Goal: Navigation & Orientation: Find specific page/section

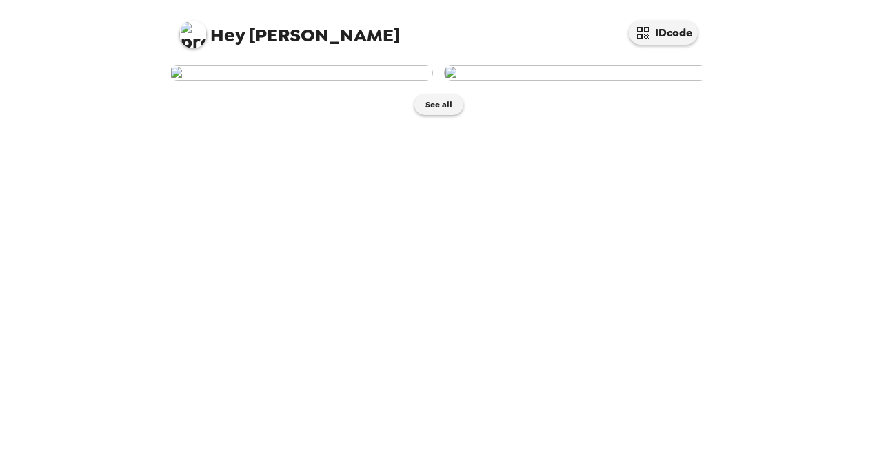
scroll to position [3, 0]
click at [446, 115] on button "See all" at bounding box center [438, 104] width 49 height 21
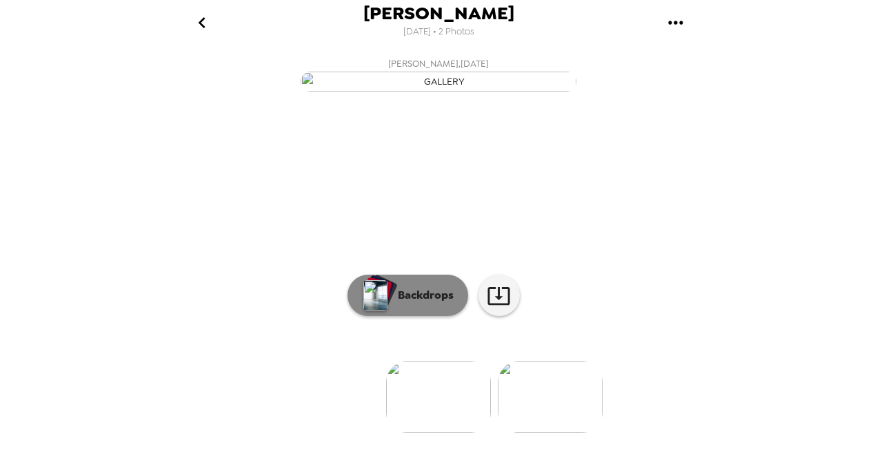
scroll to position [132, 0]
click at [531, 405] on img at bounding box center [550, 398] width 105 height 72
click at [426, 304] on p "Backdrops" at bounding box center [422, 295] width 63 height 17
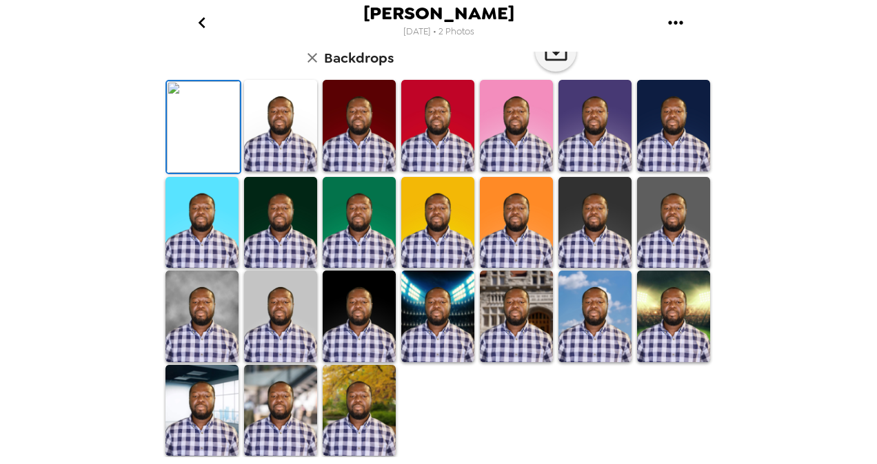
scroll to position [225, 0]
click at [274, 172] on img at bounding box center [280, 126] width 73 height 92
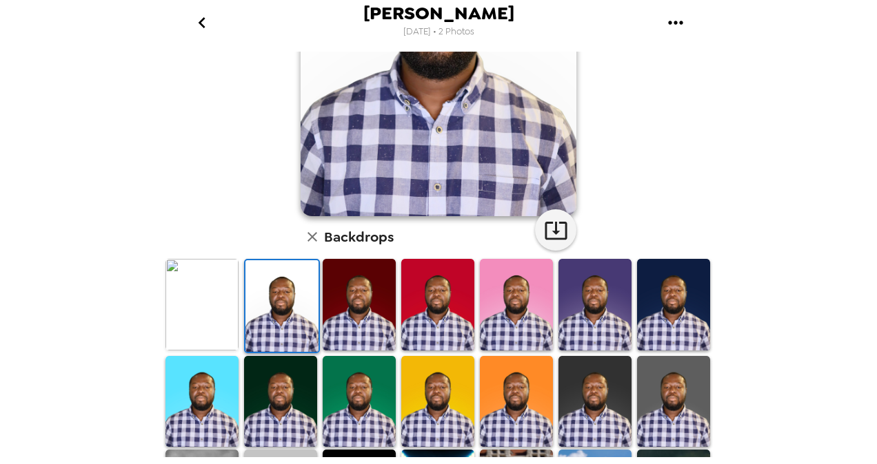
scroll to position [207, 0]
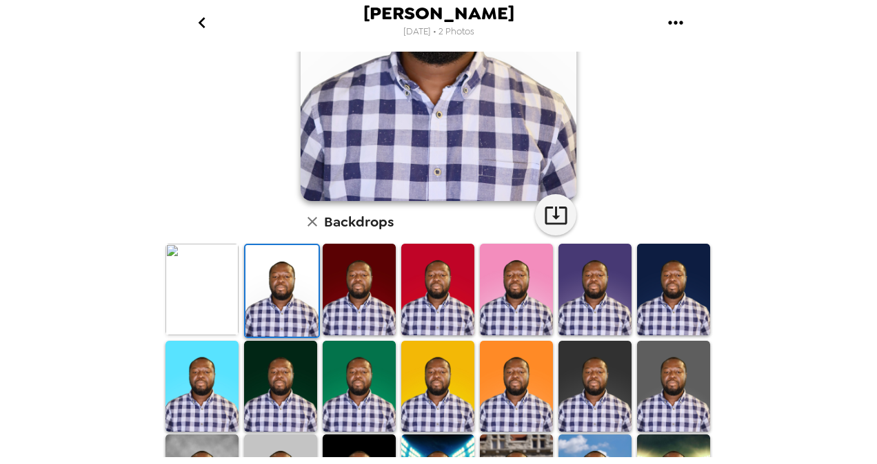
click at [365, 315] on img at bounding box center [359, 290] width 73 height 92
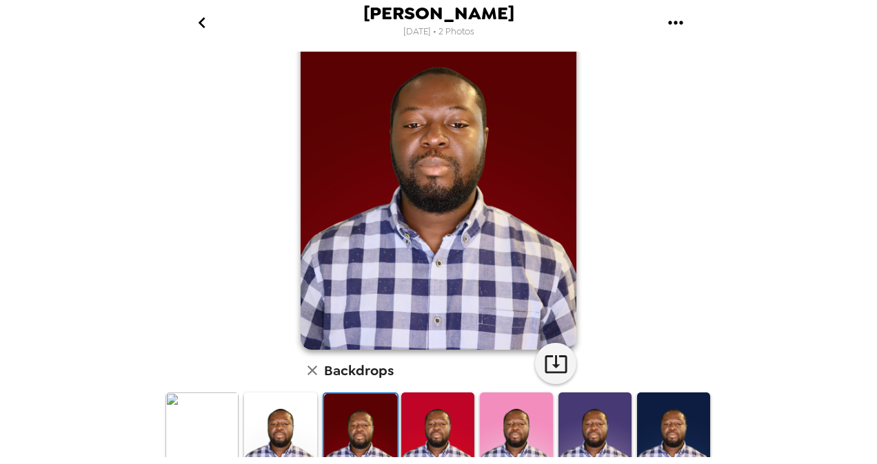
scroll to position [138, 0]
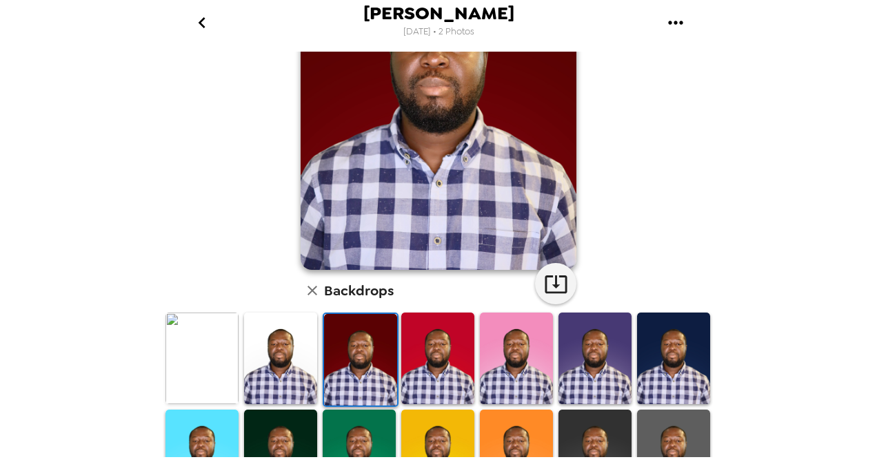
click at [660, 373] on img at bounding box center [673, 359] width 73 height 92
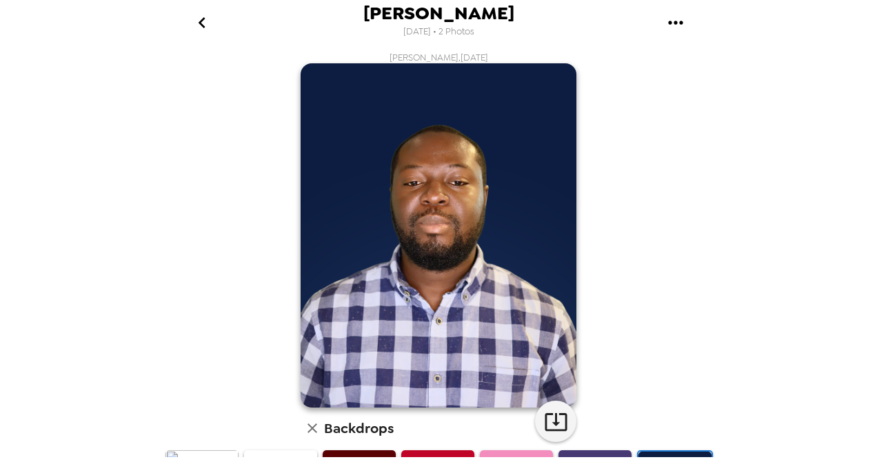
scroll to position [363, 0]
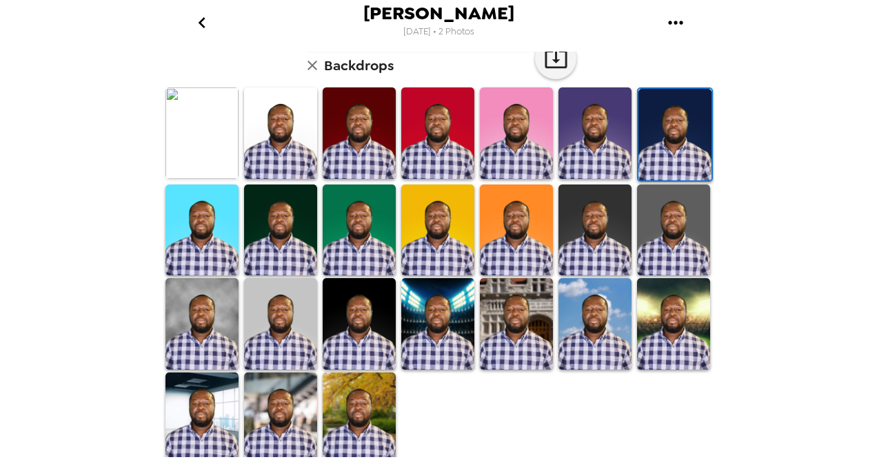
drag, startPoint x: 335, startPoint y: 394, endPoint x: 368, endPoint y: 391, distance: 33.2
click at [336, 394] on img at bounding box center [359, 419] width 73 height 92
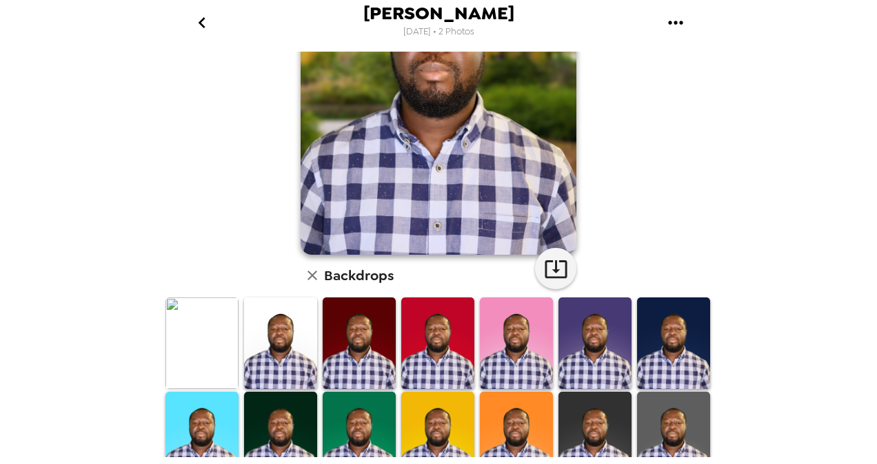
scroll to position [345, 0]
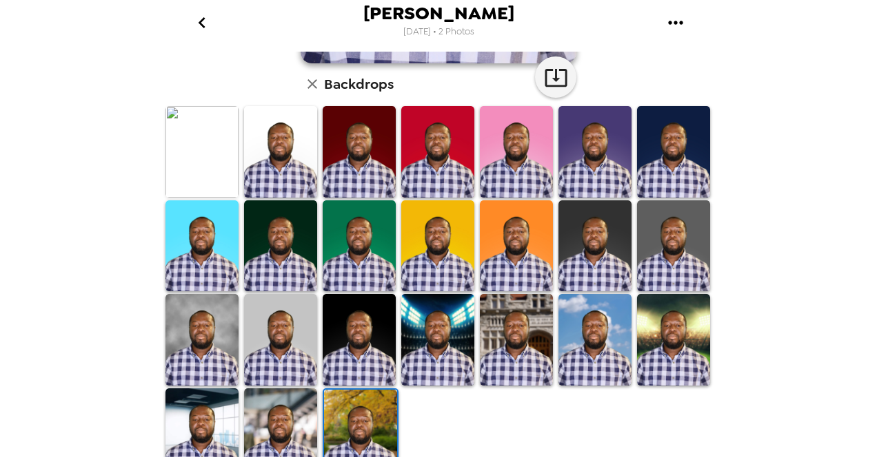
click at [270, 354] on img at bounding box center [280, 340] width 73 height 92
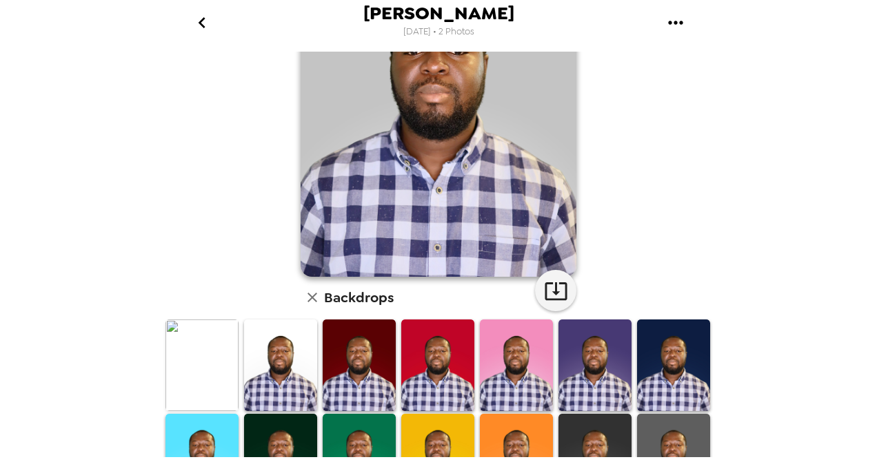
scroll to position [138, 0]
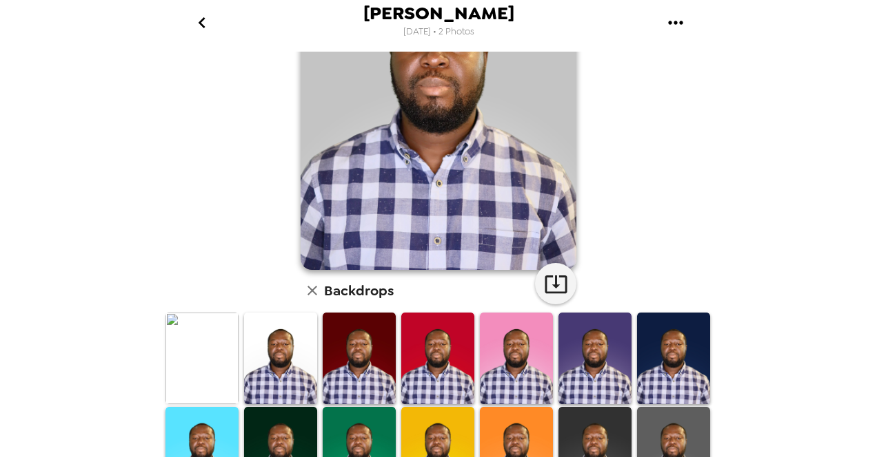
click at [304, 295] on icon "button" at bounding box center [312, 291] width 17 height 17
click at [212, 30] on icon "go back" at bounding box center [202, 23] width 22 height 22
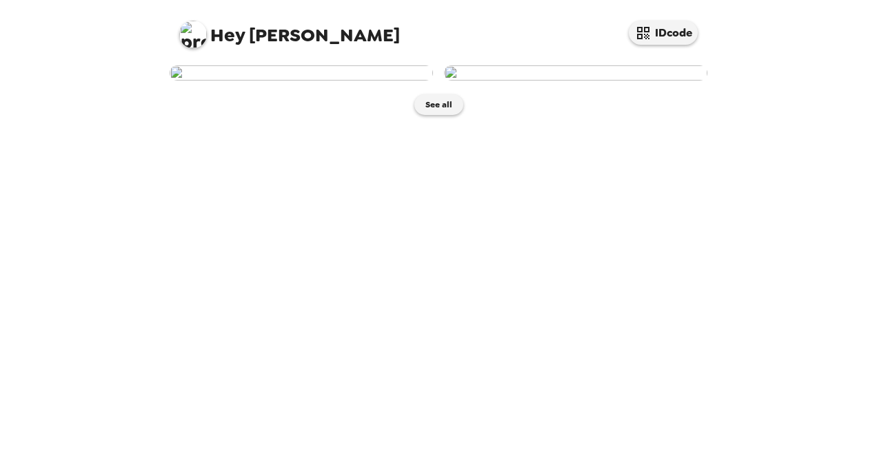
scroll to position [3, 0]
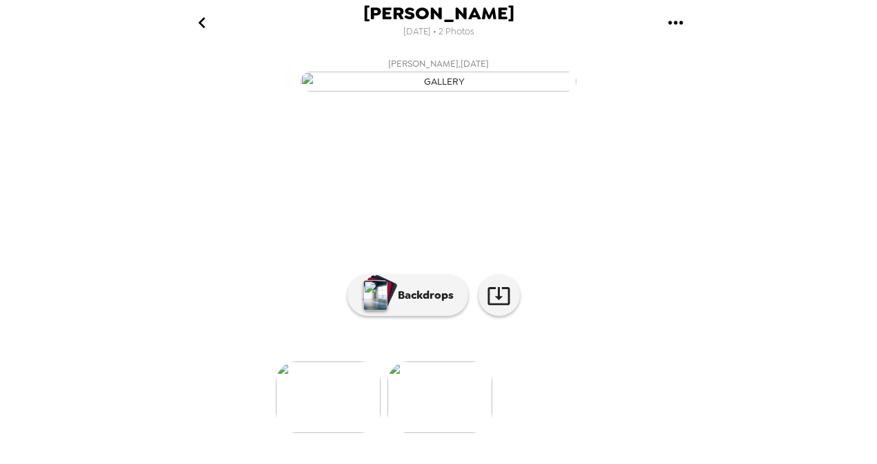
scroll to position [132, 0]
click at [343, 402] on img at bounding box center [328, 398] width 105 height 72
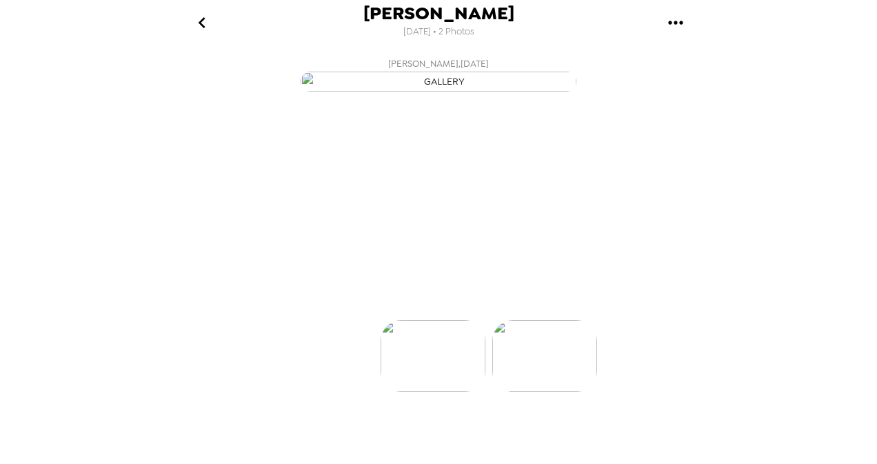
scroll to position [0, 0]
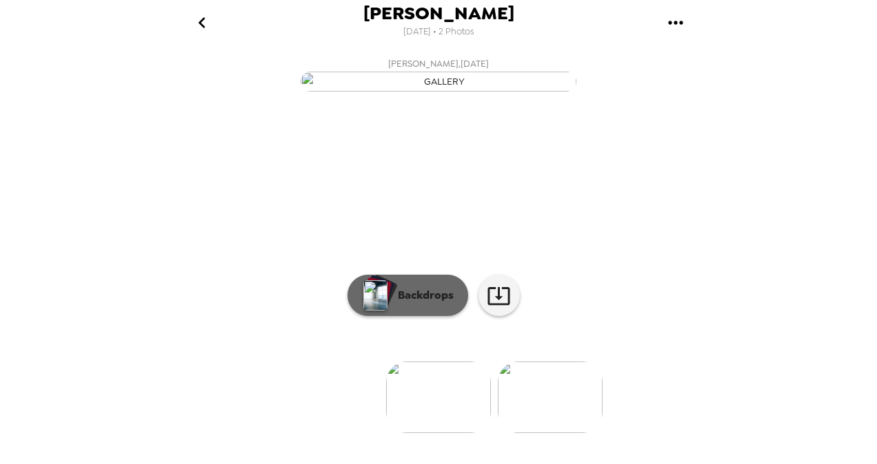
click at [411, 304] on p "Backdrops" at bounding box center [422, 295] width 63 height 17
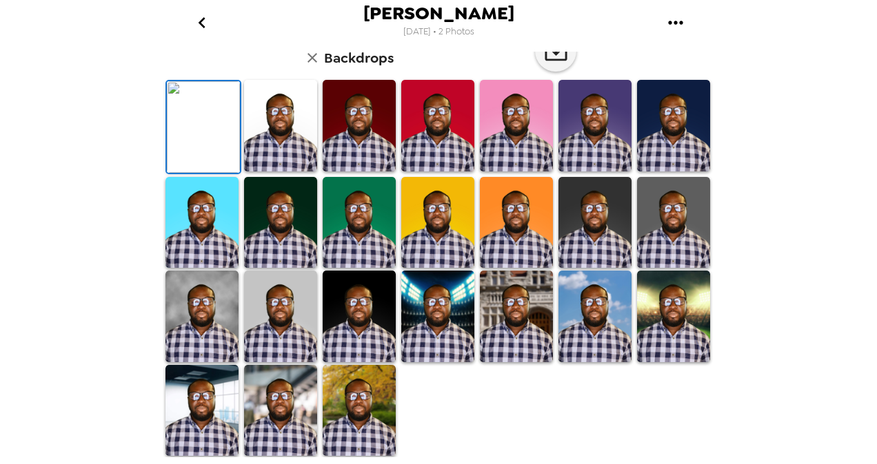
scroll to position [338, 0]
click at [294, 362] on img at bounding box center [280, 317] width 73 height 92
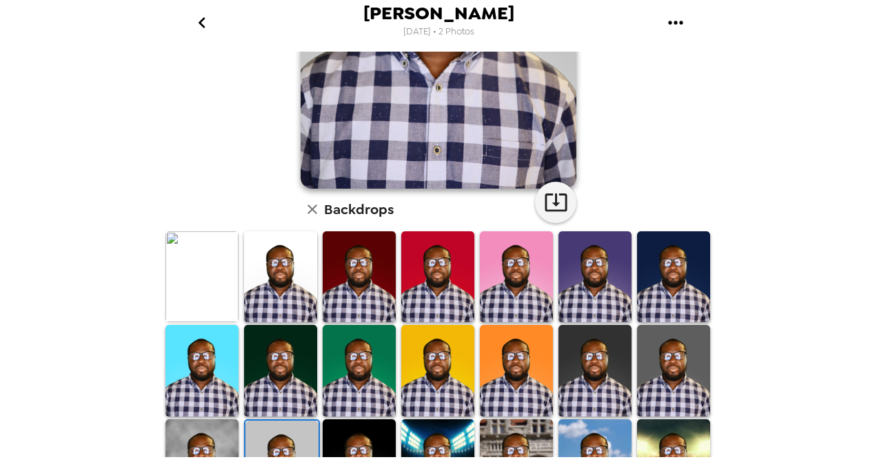
scroll to position [389, 0]
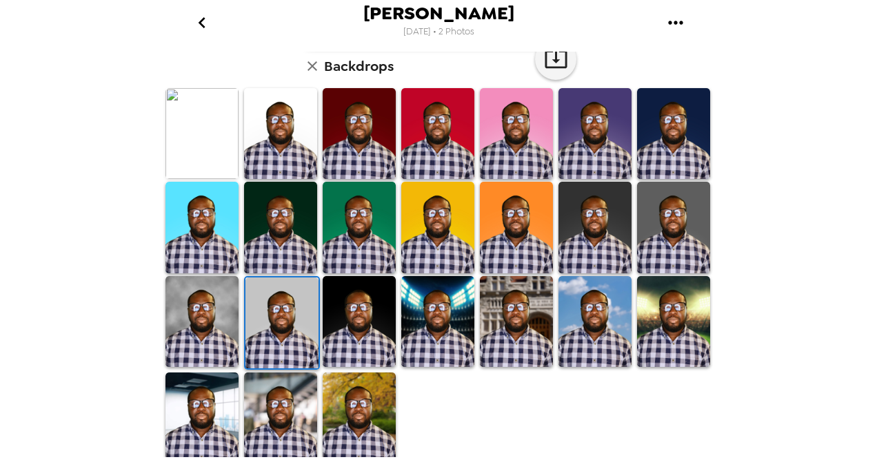
click at [207, 25] on icon "go back" at bounding box center [202, 23] width 22 height 22
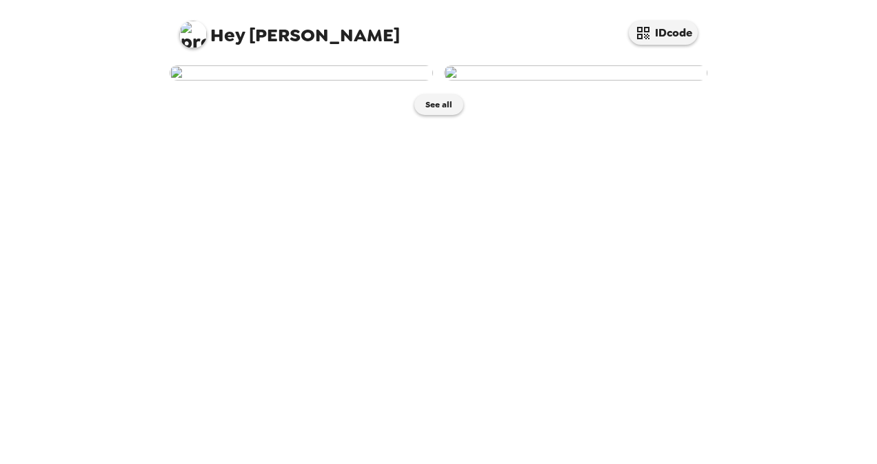
scroll to position [3, 0]
